Goal: Task Accomplishment & Management: Manage account settings

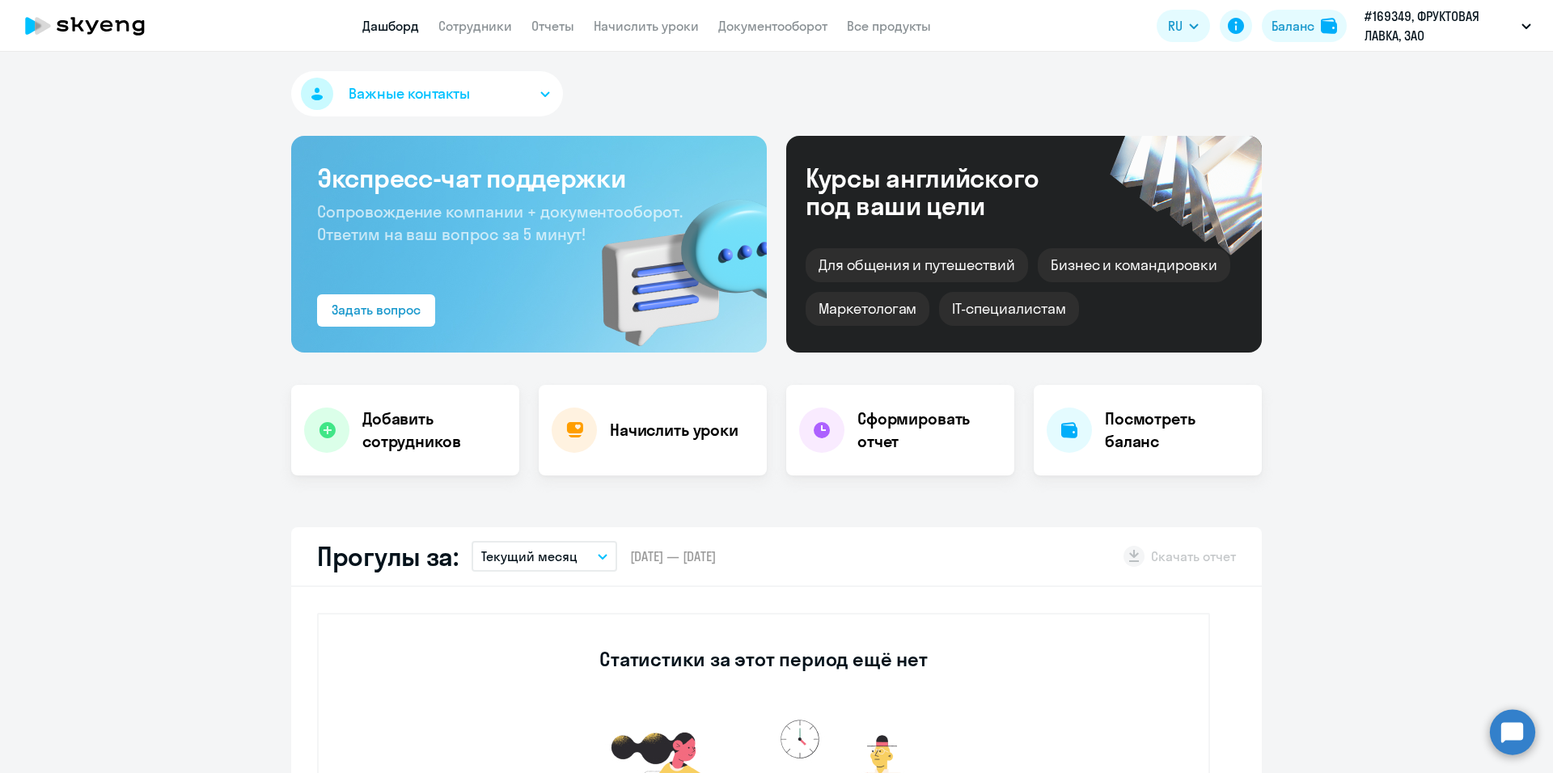
select select "30"
click at [487, 26] on link "Сотрудники" at bounding box center [475, 26] width 74 height 16
select select "30"
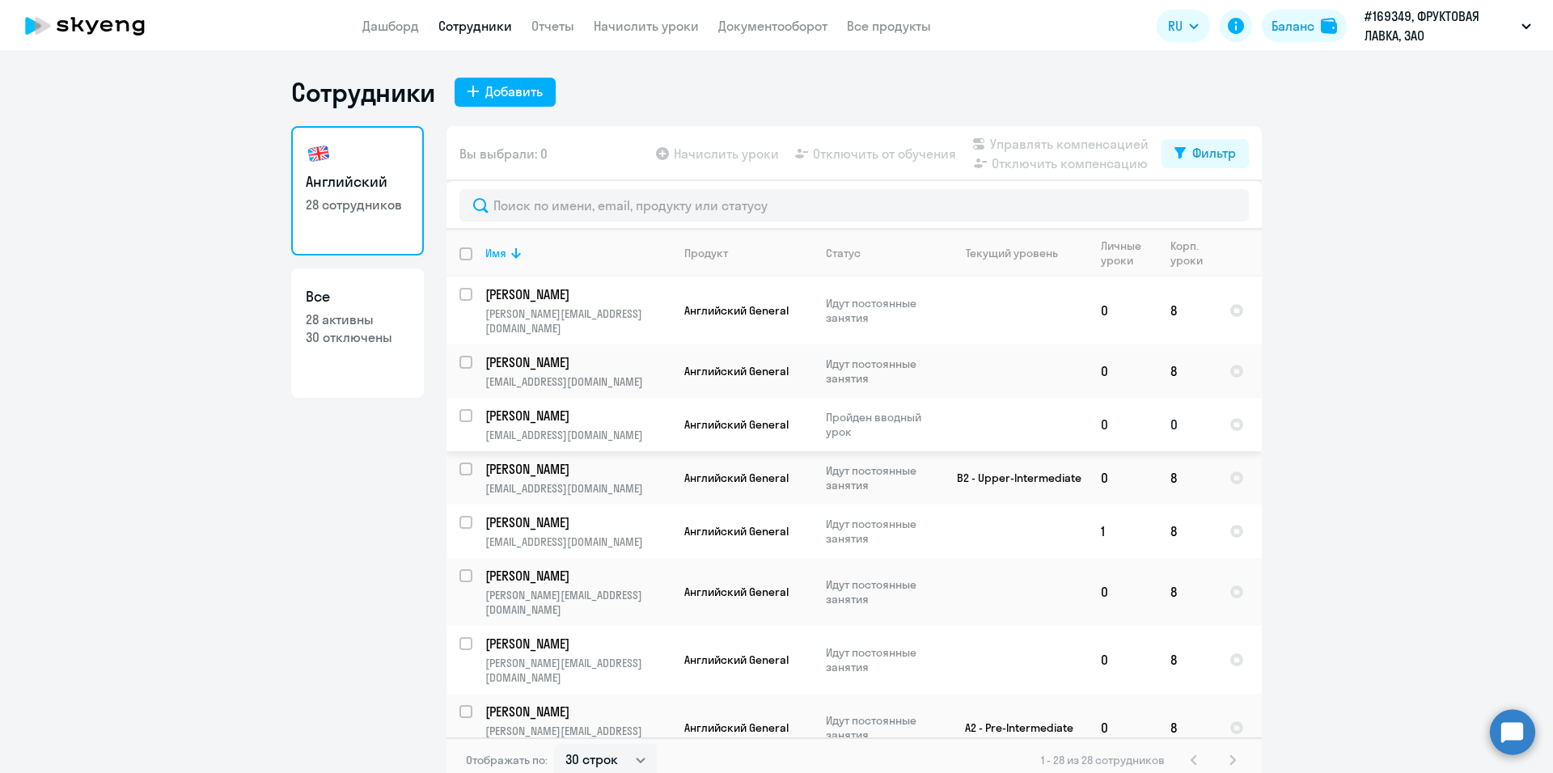
click at [459, 409] on input "select row 24020" at bounding box center [475, 425] width 32 height 32
checkbox input "true"
click at [656, 152] on icon at bounding box center [662, 153] width 13 height 13
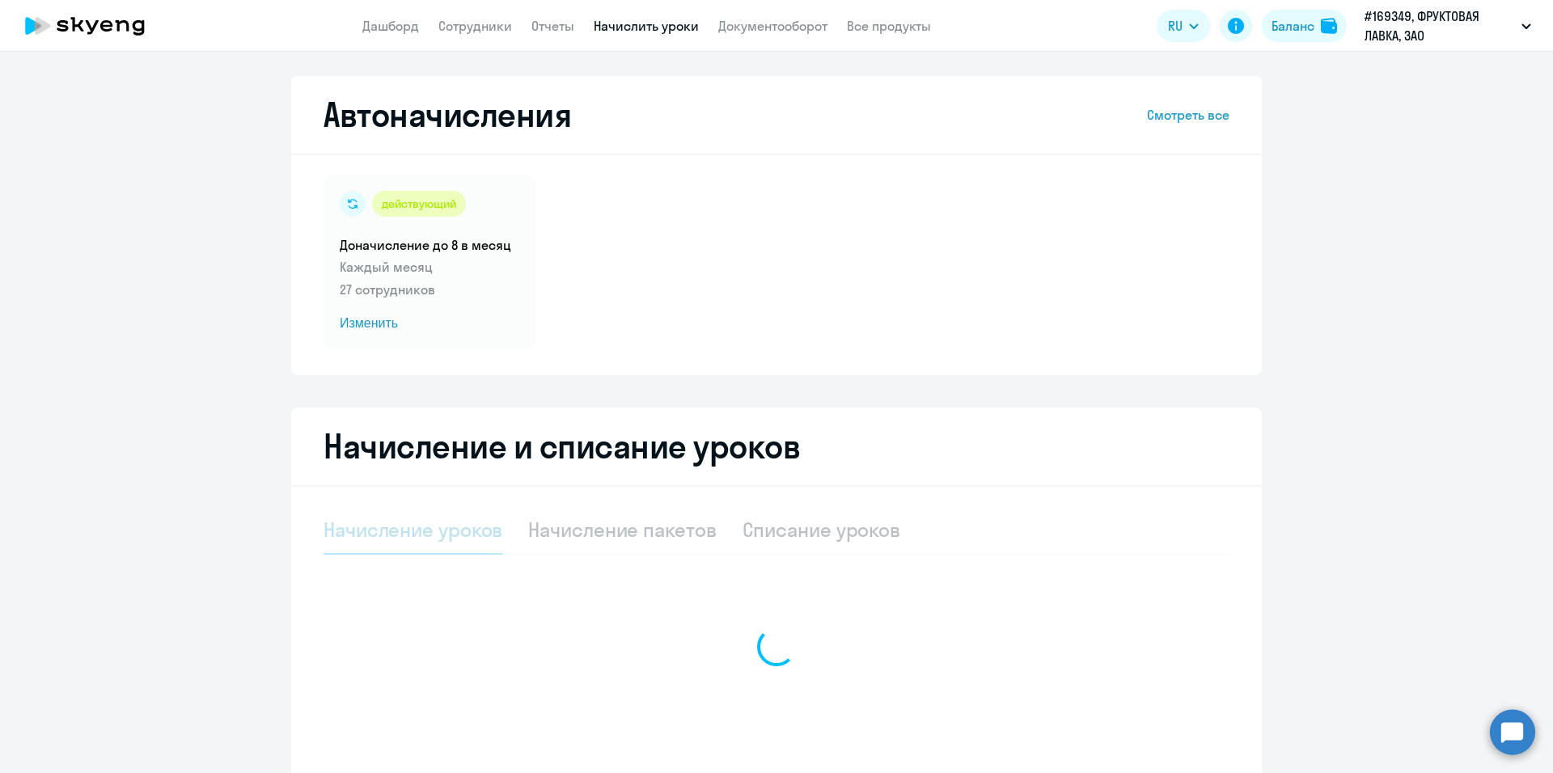
select select "10"
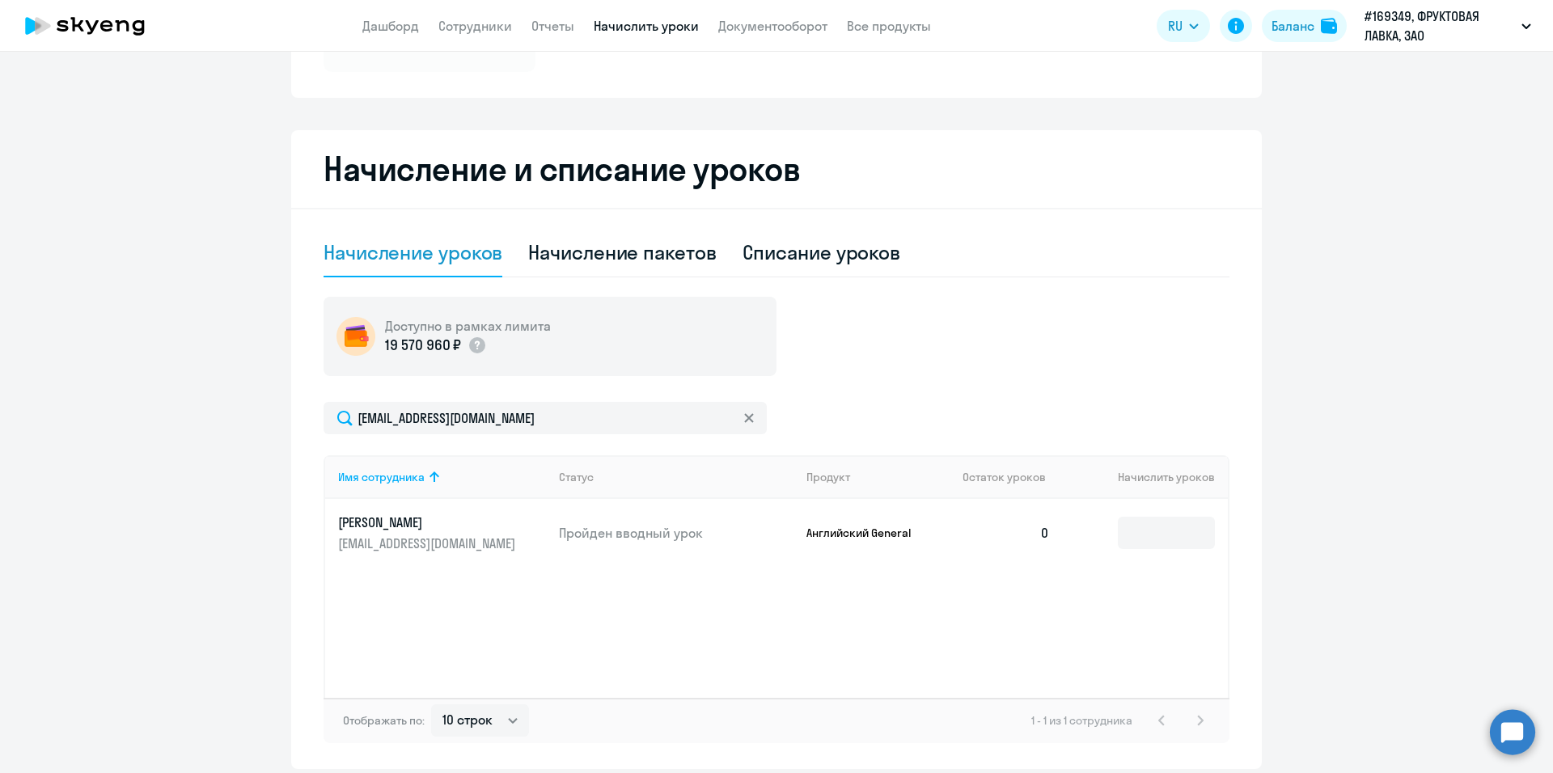
scroll to position [324, 0]
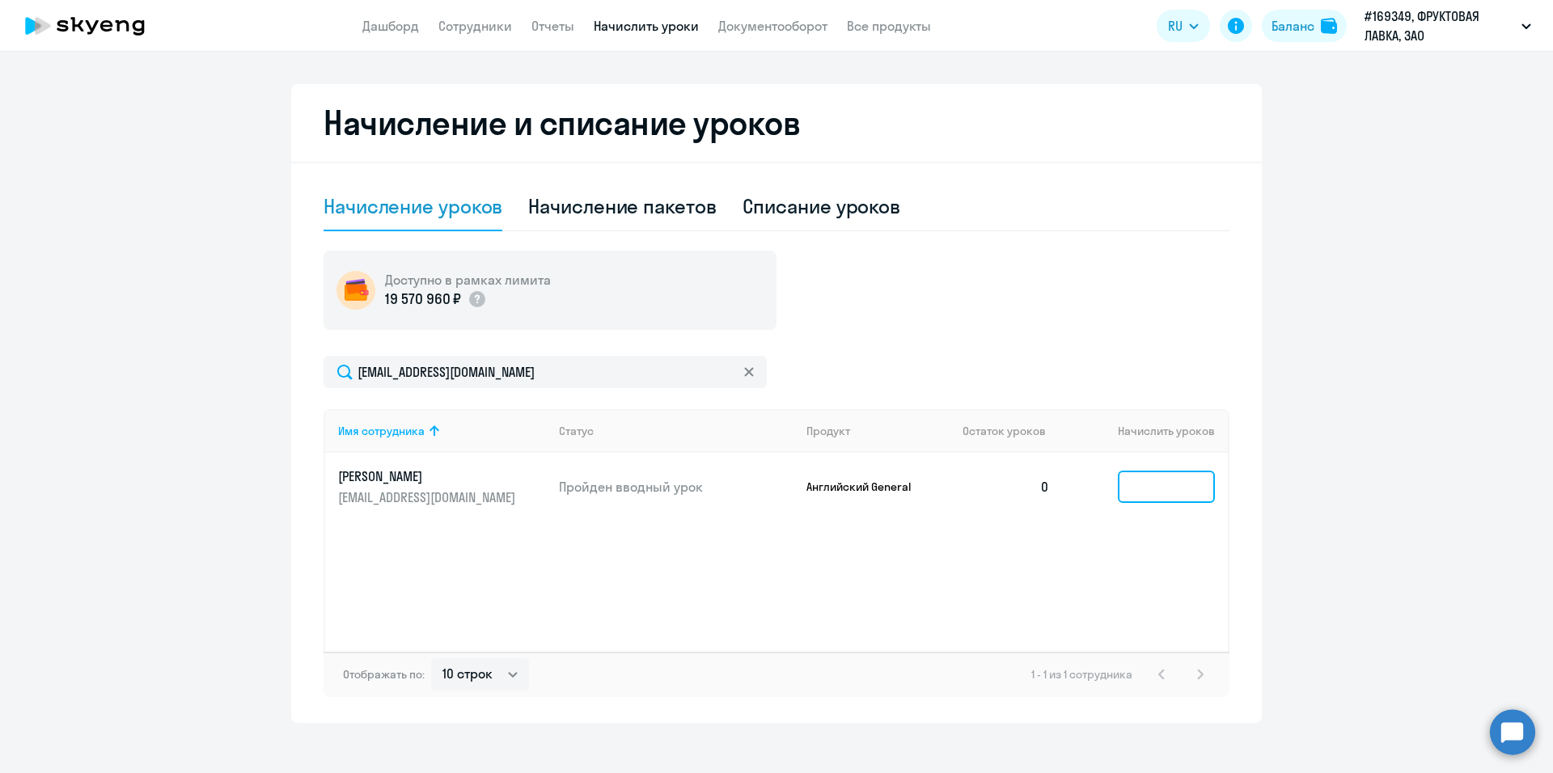
click at [1160, 493] on input at bounding box center [1166, 487] width 97 height 32
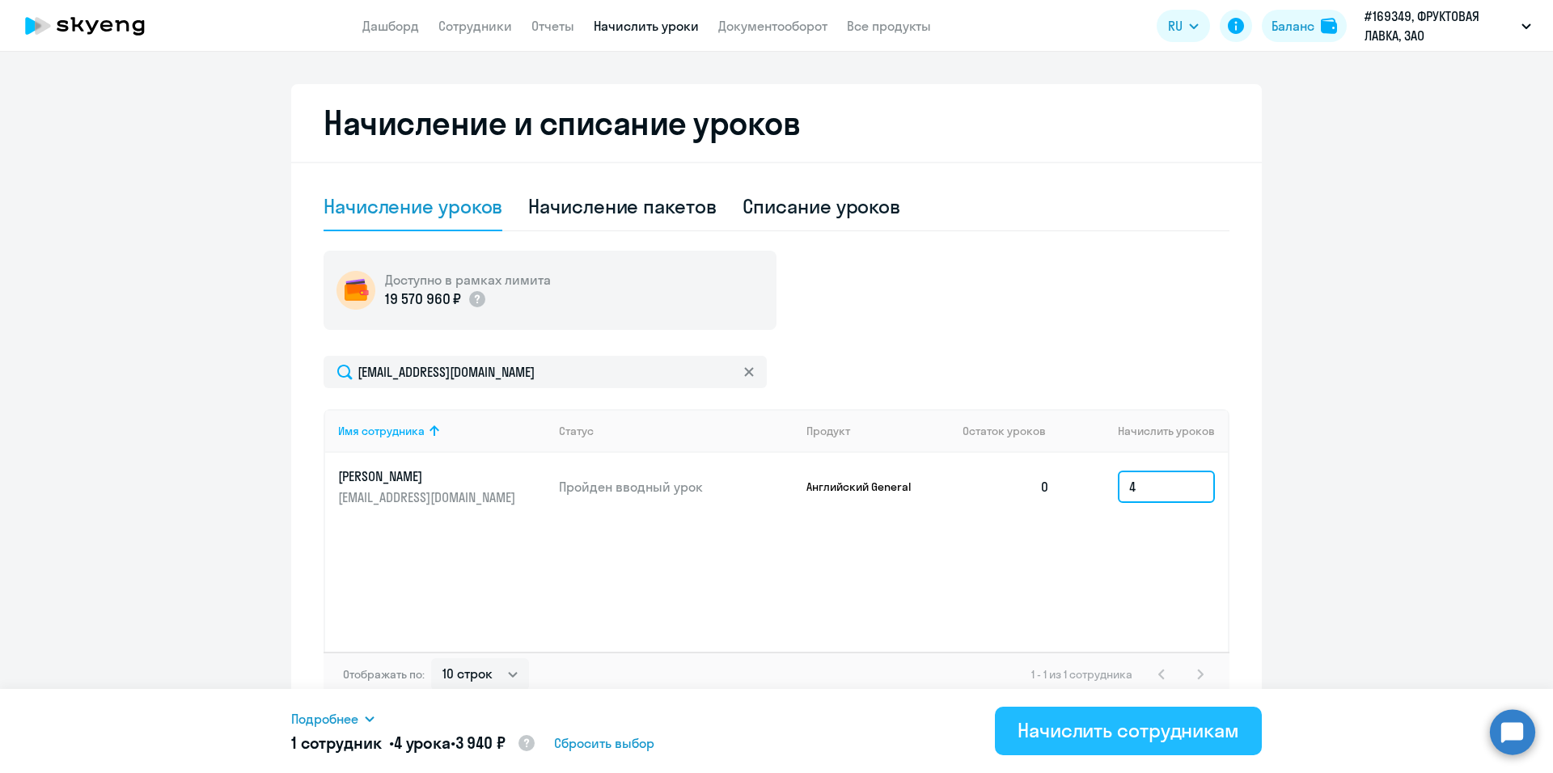
type input "4"
click at [1181, 739] on div "Начислить сотрудникам" at bounding box center [1129, 731] width 222 height 26
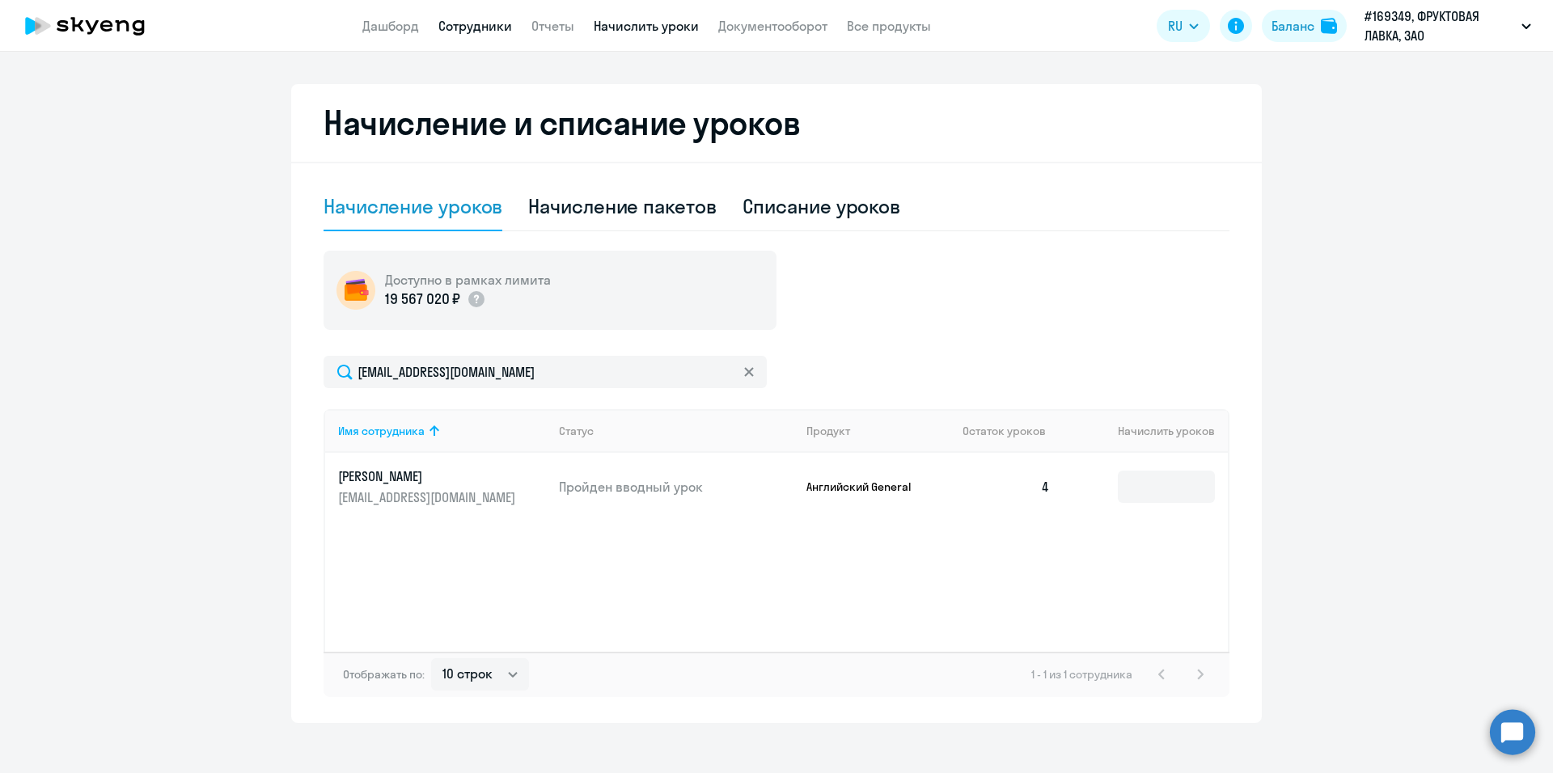
click at [444, 24] on link "Сотрудники" at bounding box center [475, 26] width 74 height 16
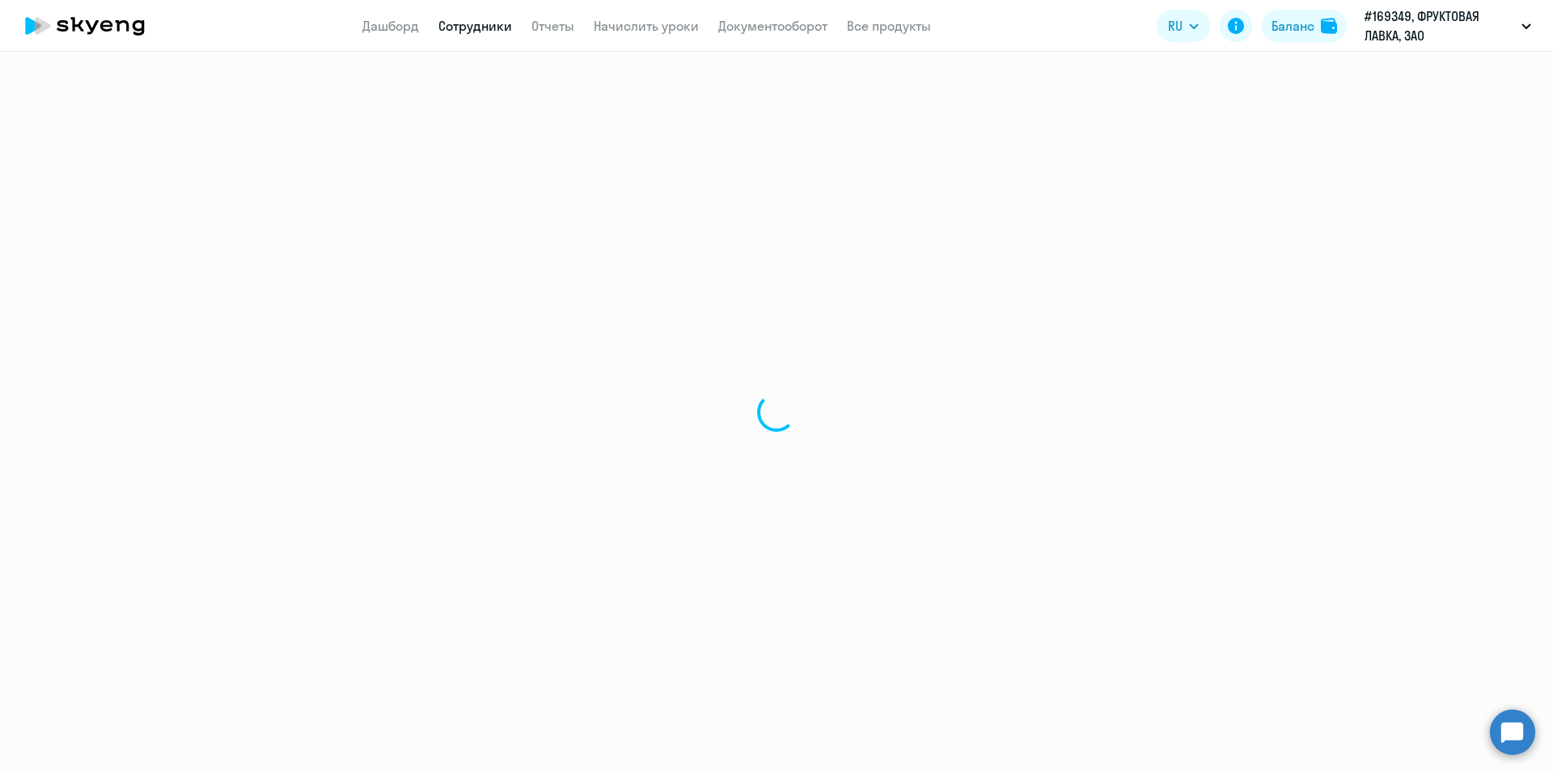
select select "30"
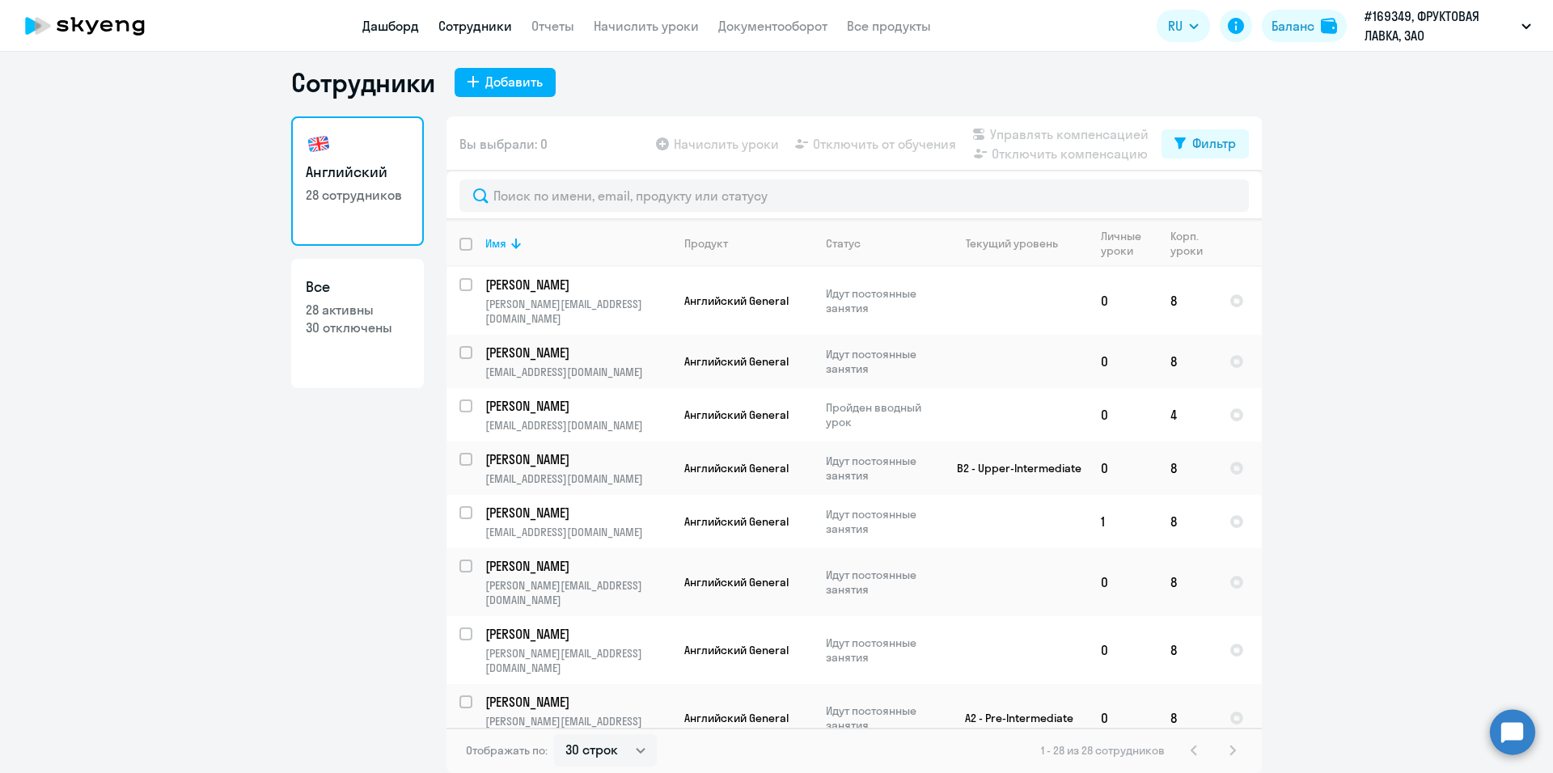
click at [375, 19] on link "Дашборд" at bounding box center [390, 26] width 57 height 16
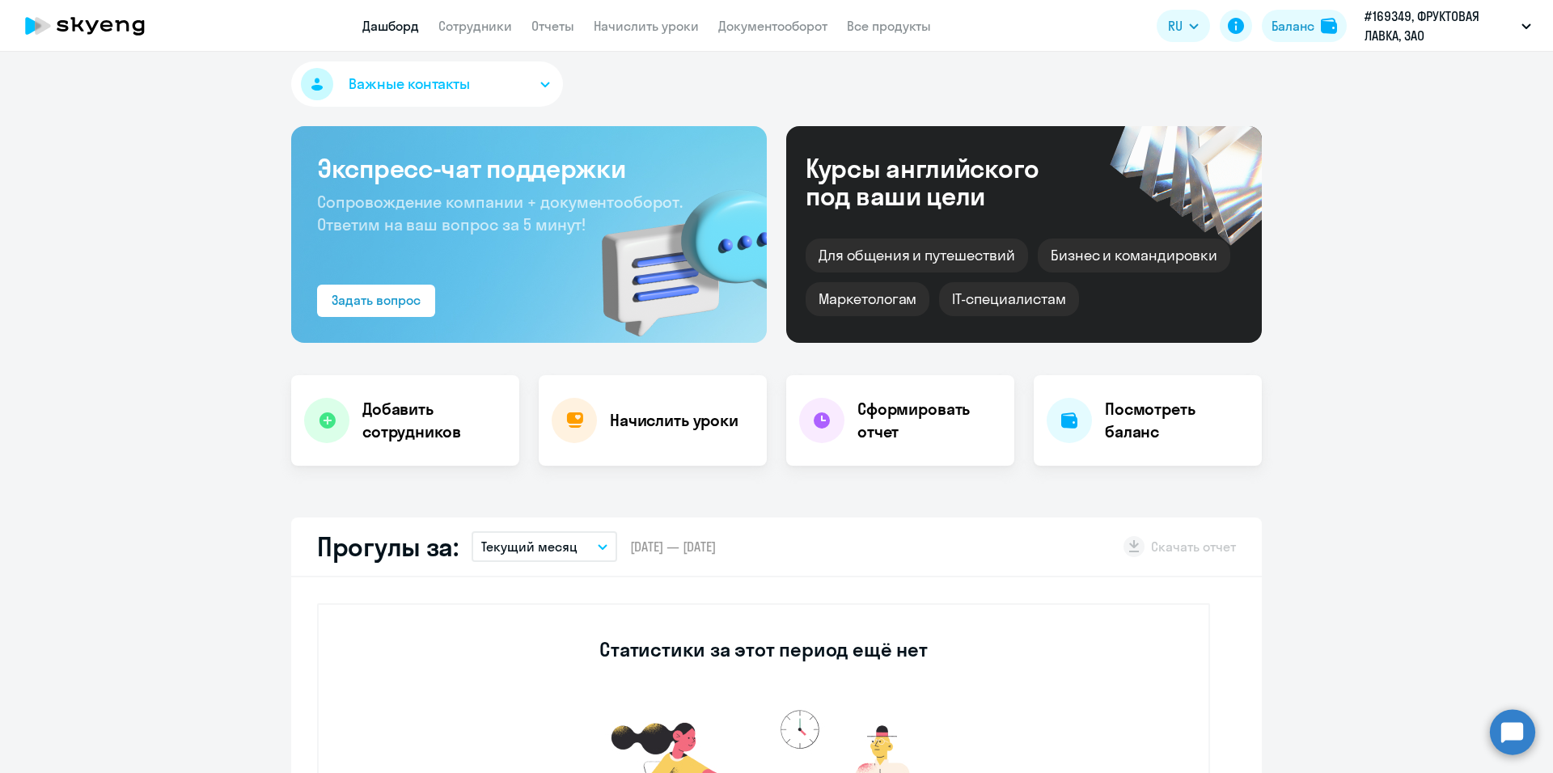
select select "30"
